Goal: Find specific page/section: Find specific page/section

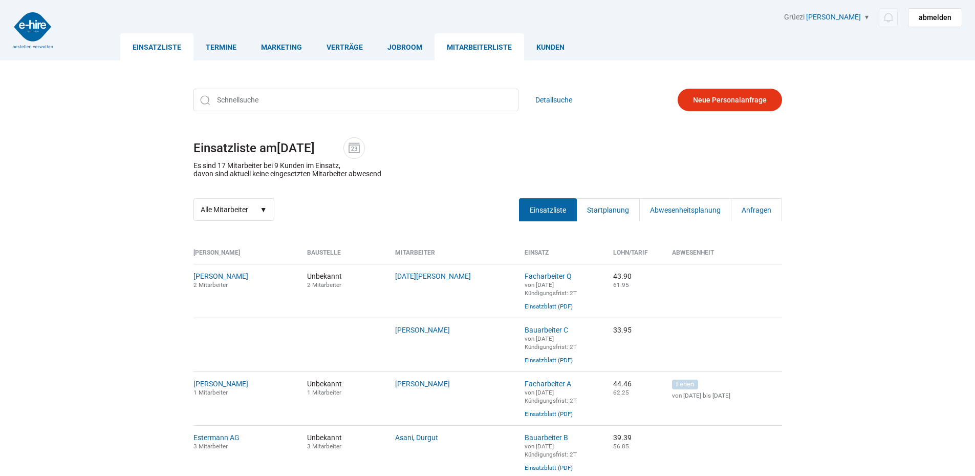
click at [466, 42] on link "Mitarbeiterliste" at bounding box center [480, 46] width 90 height 27
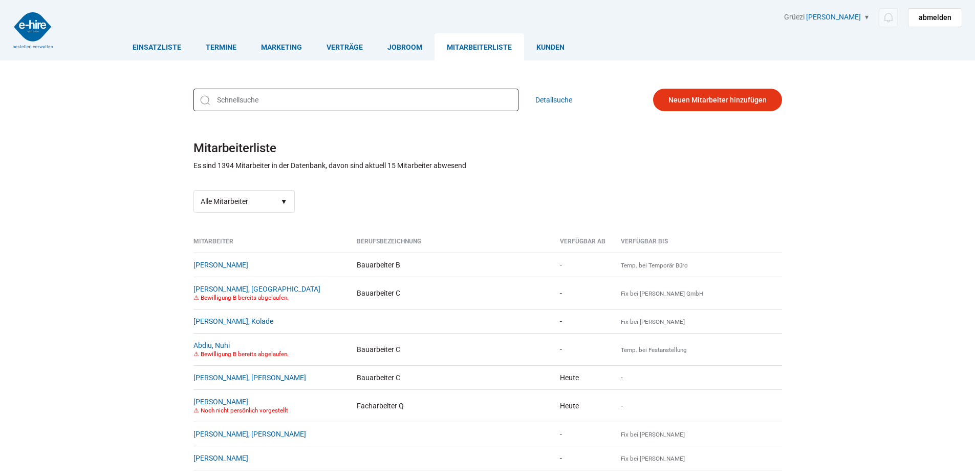
click at [238, 96] on input "text" at bounding box center [356, 100] width 325 height 23
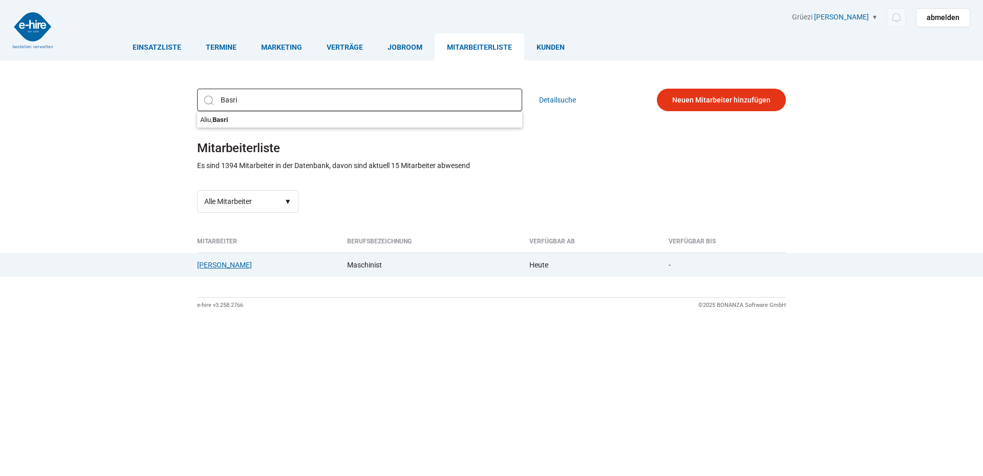
type input "Basri"
click at [212, 267] on link "Aliu, Basri" at bounding box center [224, 265] width 55 height 8
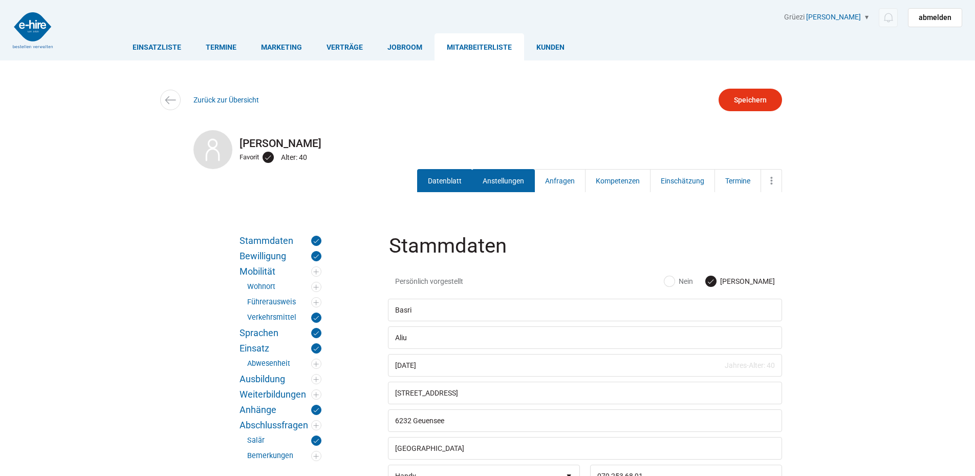
click at [489, 179] on link "Anstellungen" at bounding box center [503, 180] width 63 height 23
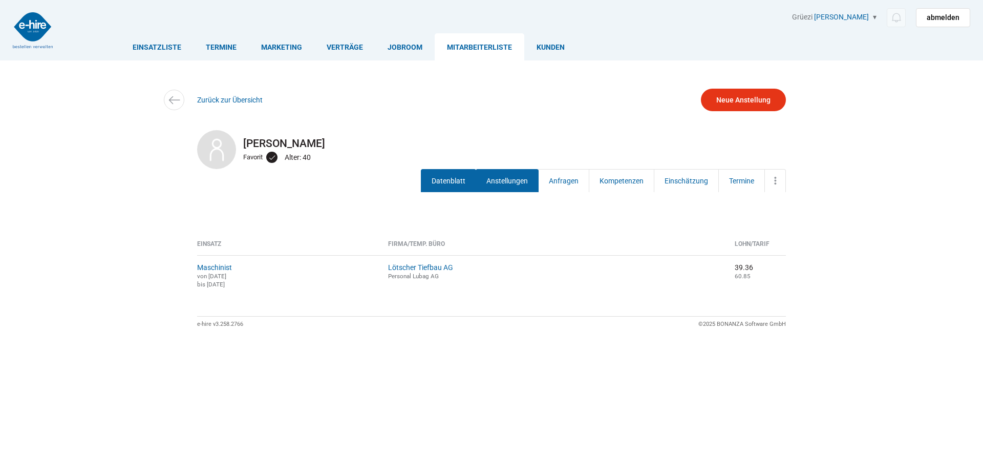
click at [451, 181] on link "Datenblatt" at bounding box center [448, 180] width 55 height 23
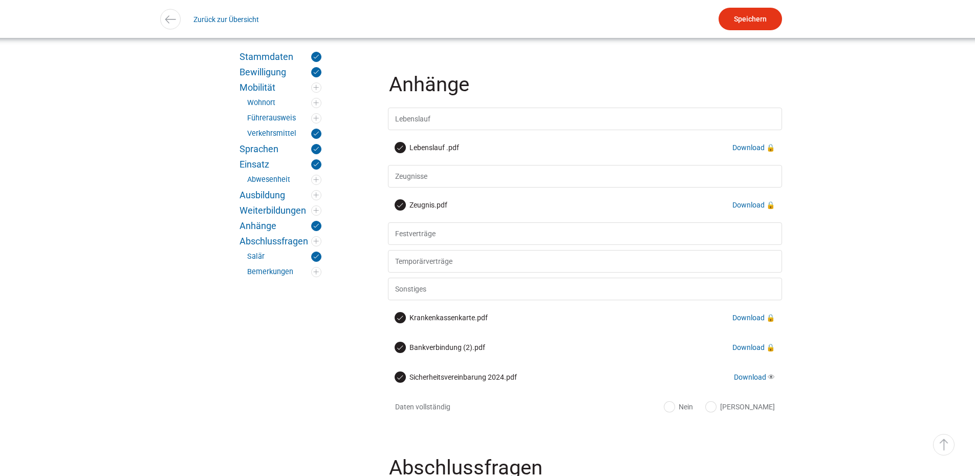
scroll to position [1648, 0]
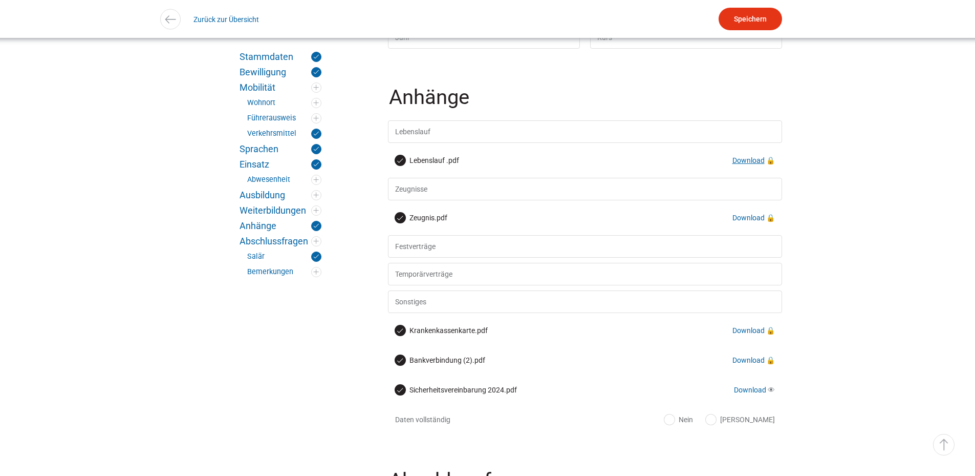
click at [742, 164] on link "Download" at bounding box center [749, 160] width 32 height 8
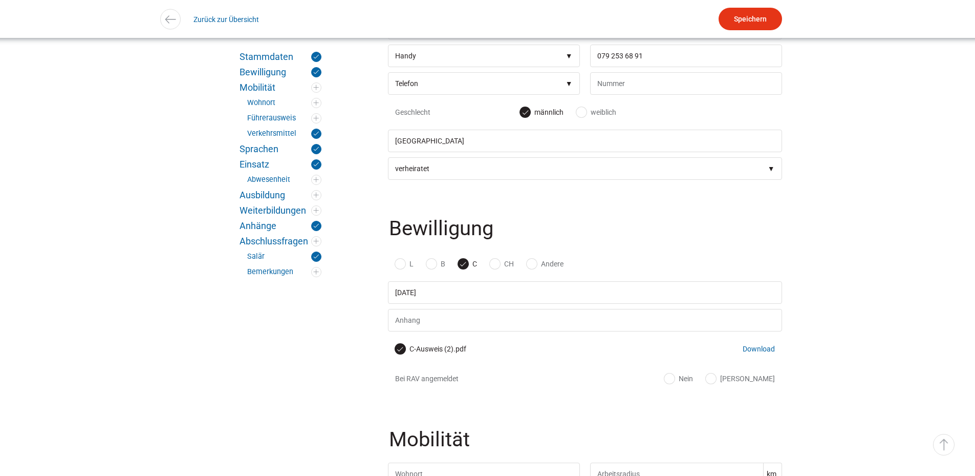
scroll to position [113, 0]
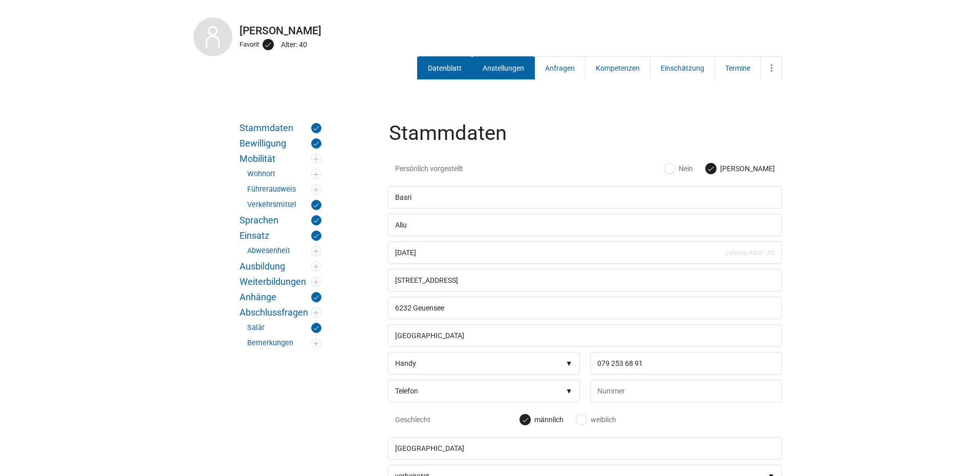
click at [495, 70] on link "Anstellungen" at bounding box center [503, 67] width 63 height 23
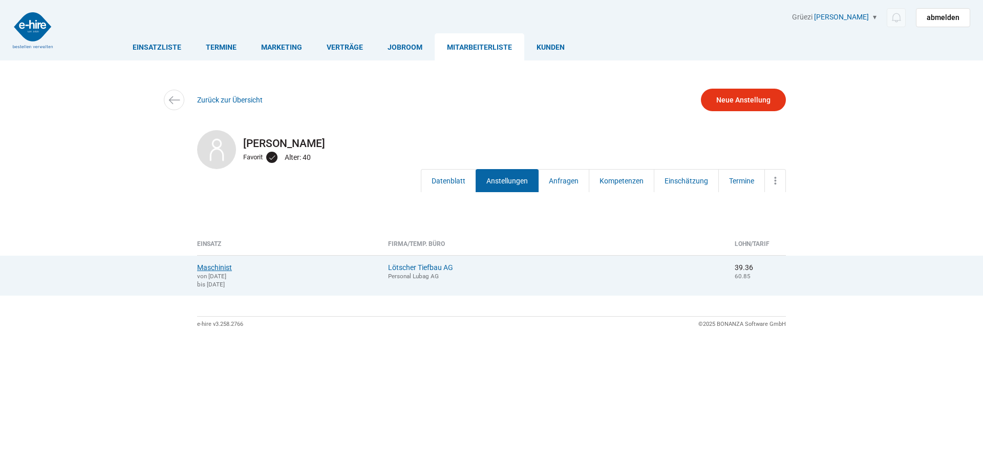
click at [210, 268] on link "Maschinist" at bounding box center [214, 267] width 35 height 8
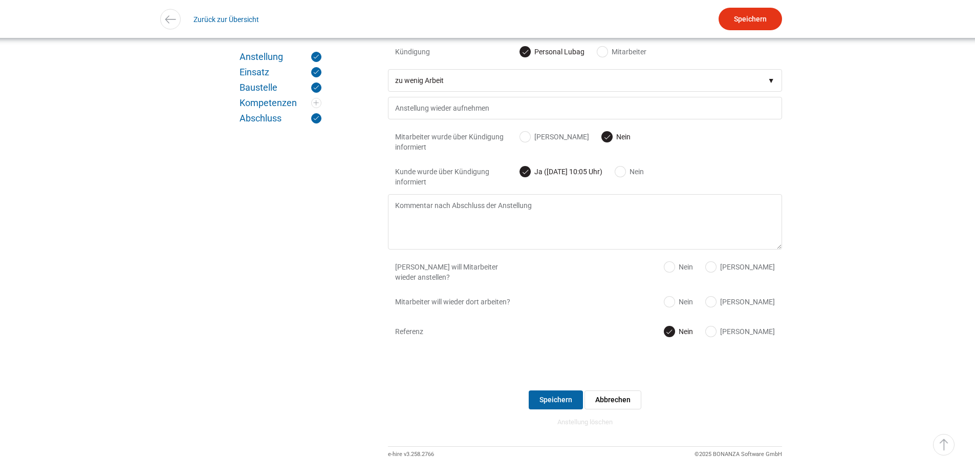
scroll to position [1175, 0]
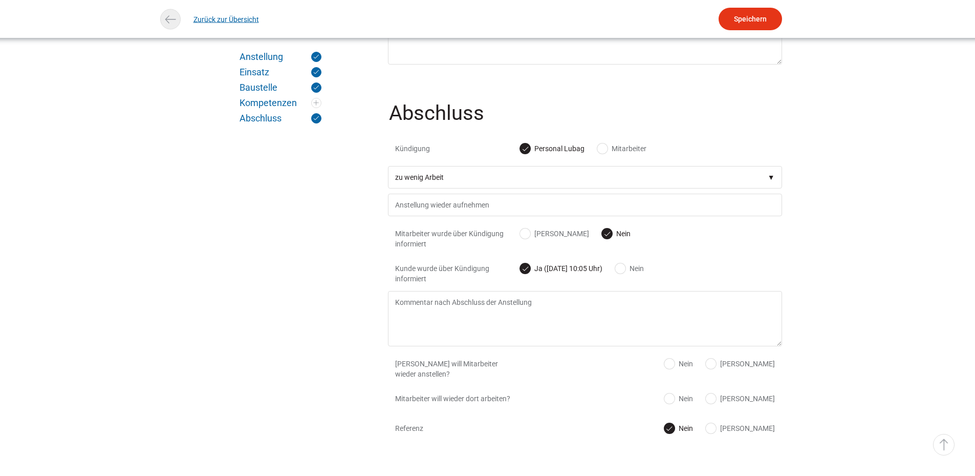
click at [200, 17] on link "Zurück zur Übersicht" at bounding box center [227, 19] width 66 height 23
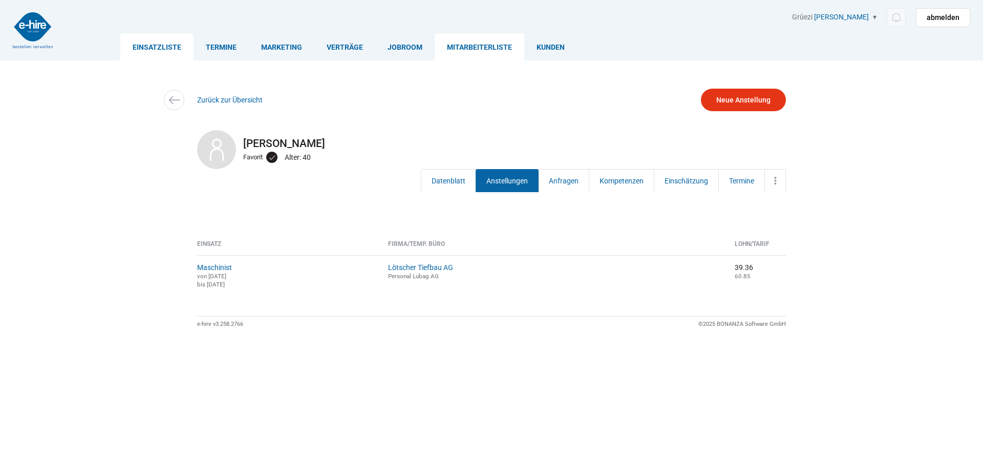
click at [156, 49] on link "Einsatzliste" at bounding box center [156, 46] width 73 height 27
